Goal: Information Seeking & Learning: Find specific fact

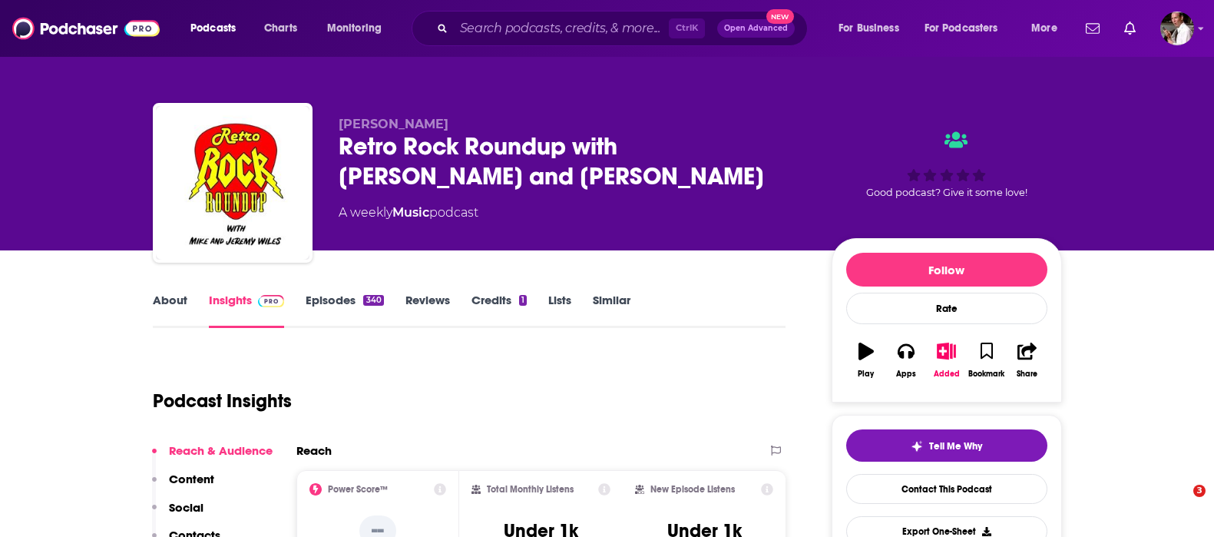
scroll to position [127, 0]
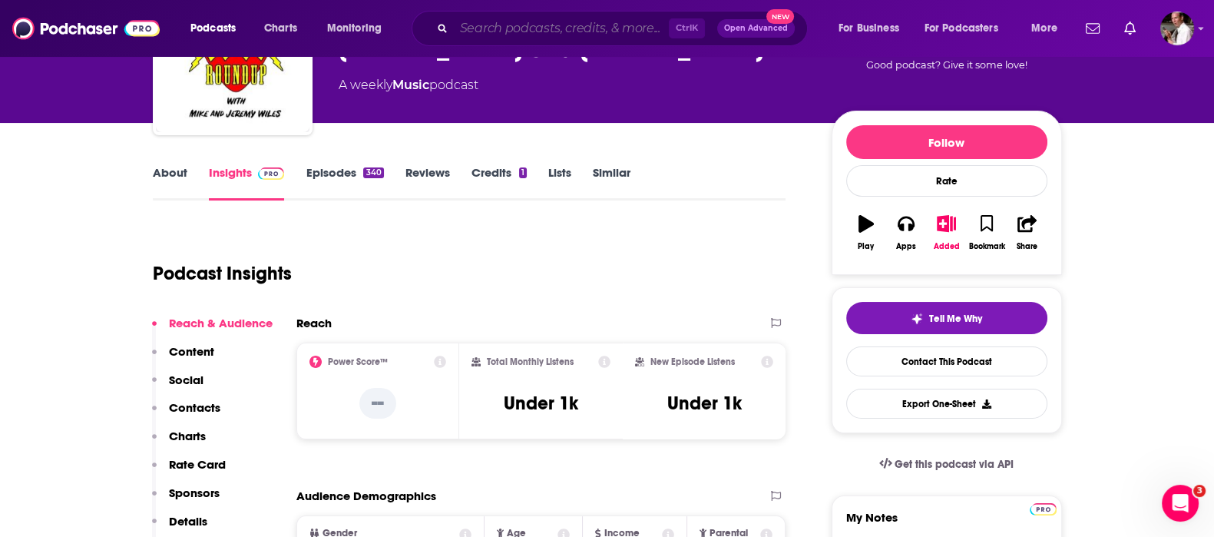
click at [472, 32] on input "Search podcasts, credits, & more..." at bounding box center [561, 28] width 215 height 25
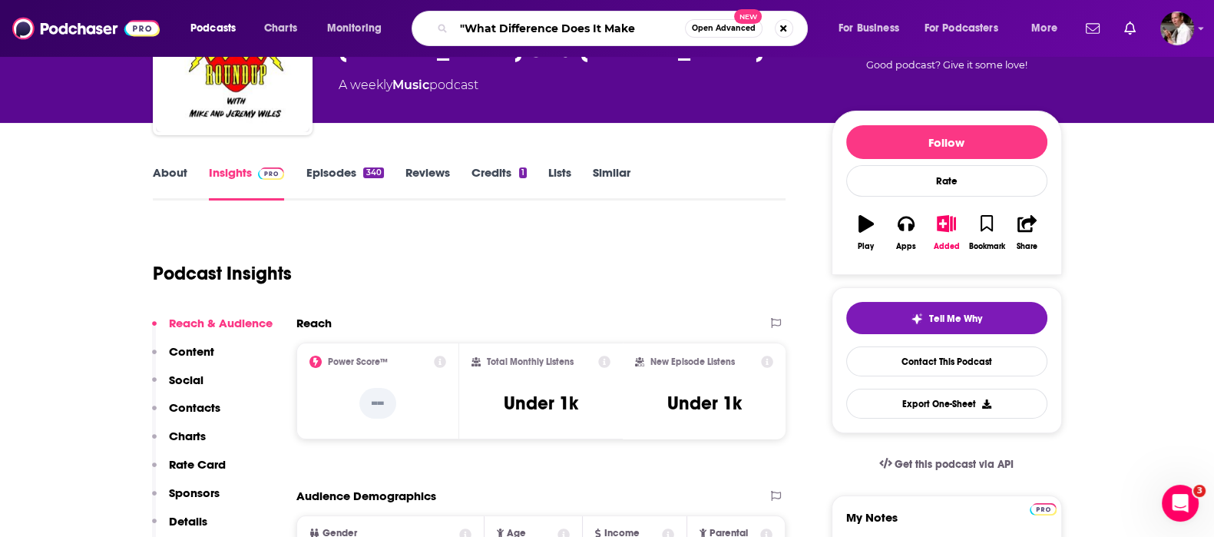
type input ""What Difference Does It Make?"
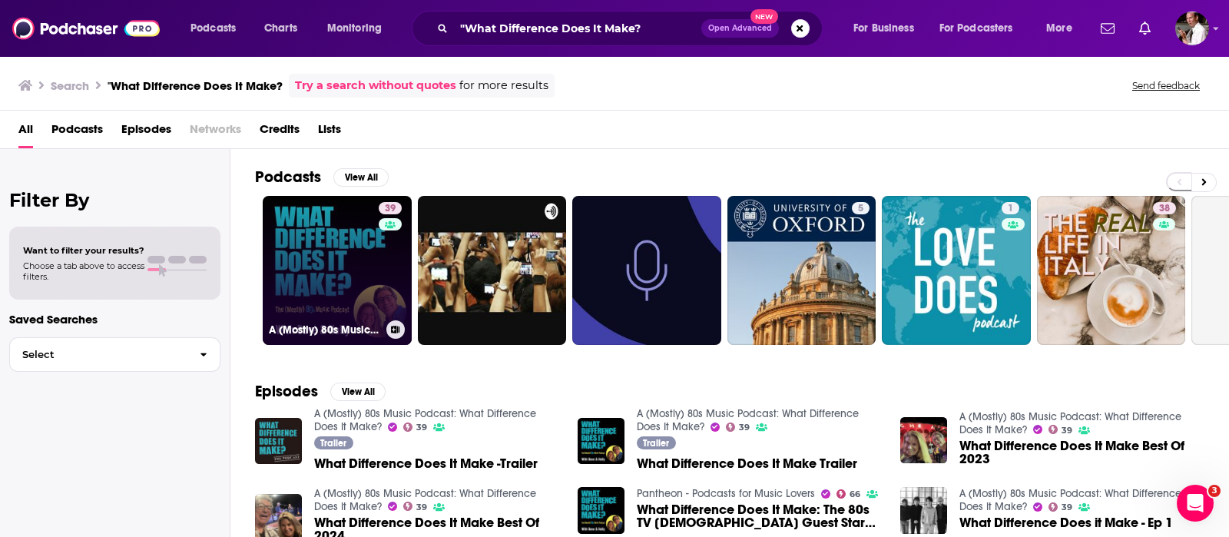
click at [352, 271] on link "39 A (Mostly) 80s Music Podcast: What Difference Does It Make?" at bounding box center [337, 270] width 149 height 149
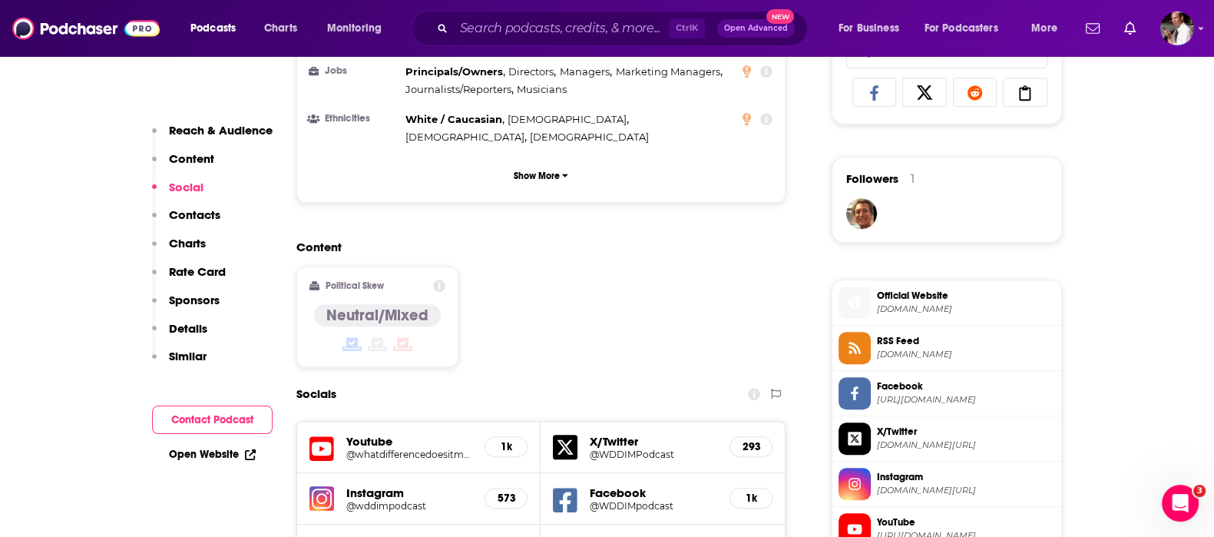
scroll to position [1279, 0]
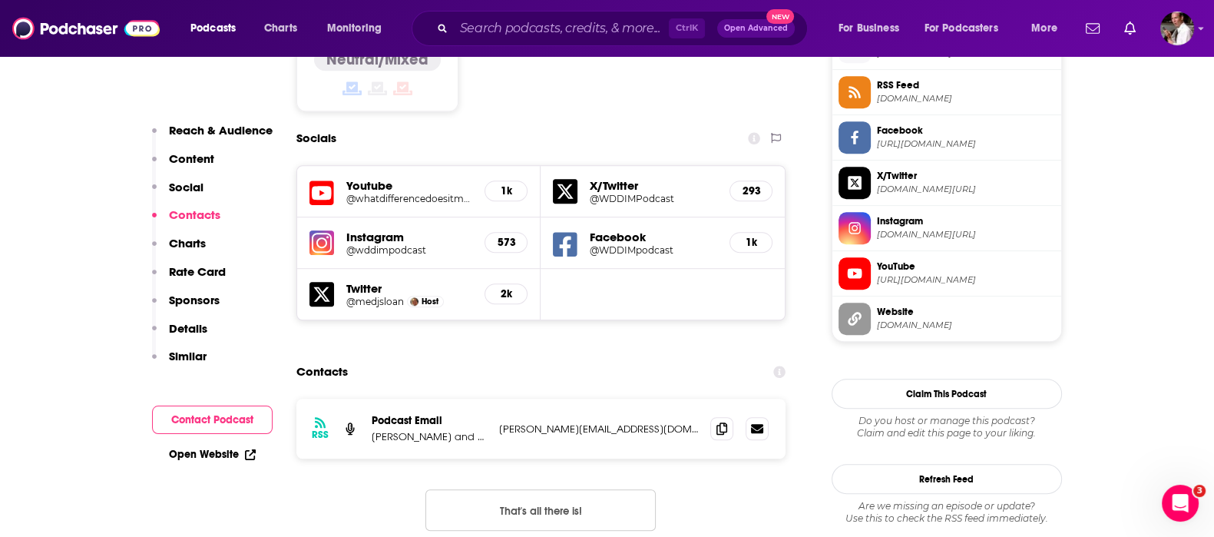
click at [433, 430] on p "[PERSON_NAME] and [PERSON_NAME]" at bounding box center [429, 436] width 115 height 13
